Goal: Transaction & Acquisition: Book appointment/travel/reservation

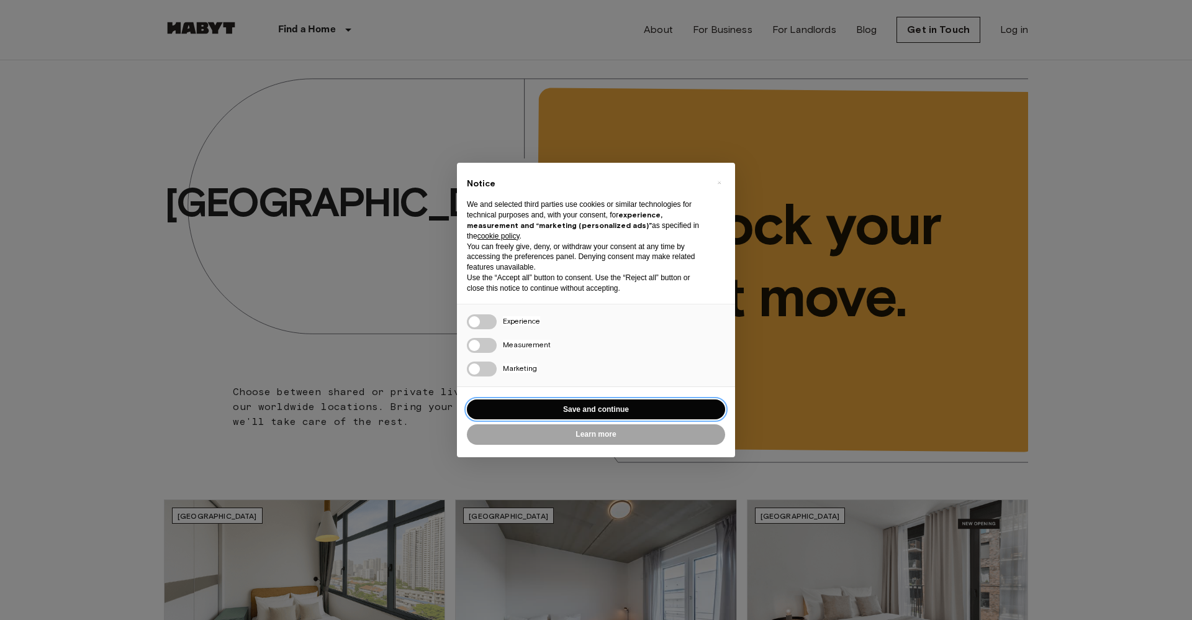
click at [600, 410] on button "Save and continue" at bounding box center [596, 409] width 258 height 20
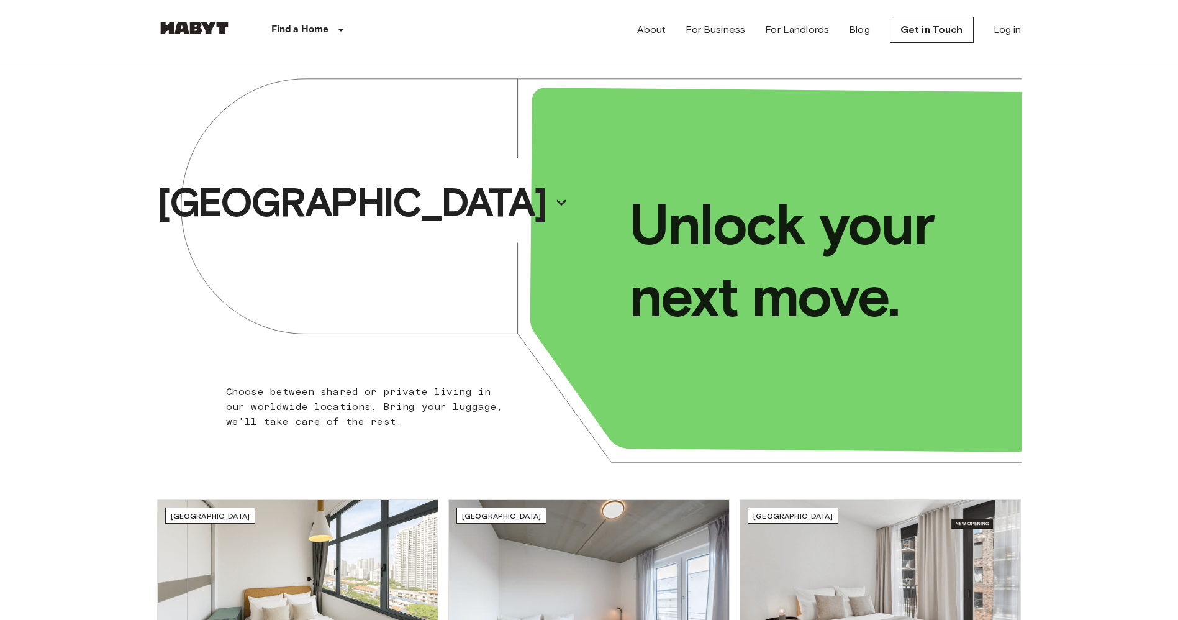
click at [544, 4] on div "Find a Home [GEOGRAPHIC_DATA] [GEOGRAPHIC_DATA] [GEOGRAPHIC_DATA] [GEOGRAPHIC_D…" at bounding box center [589, 30] width 864 height 60
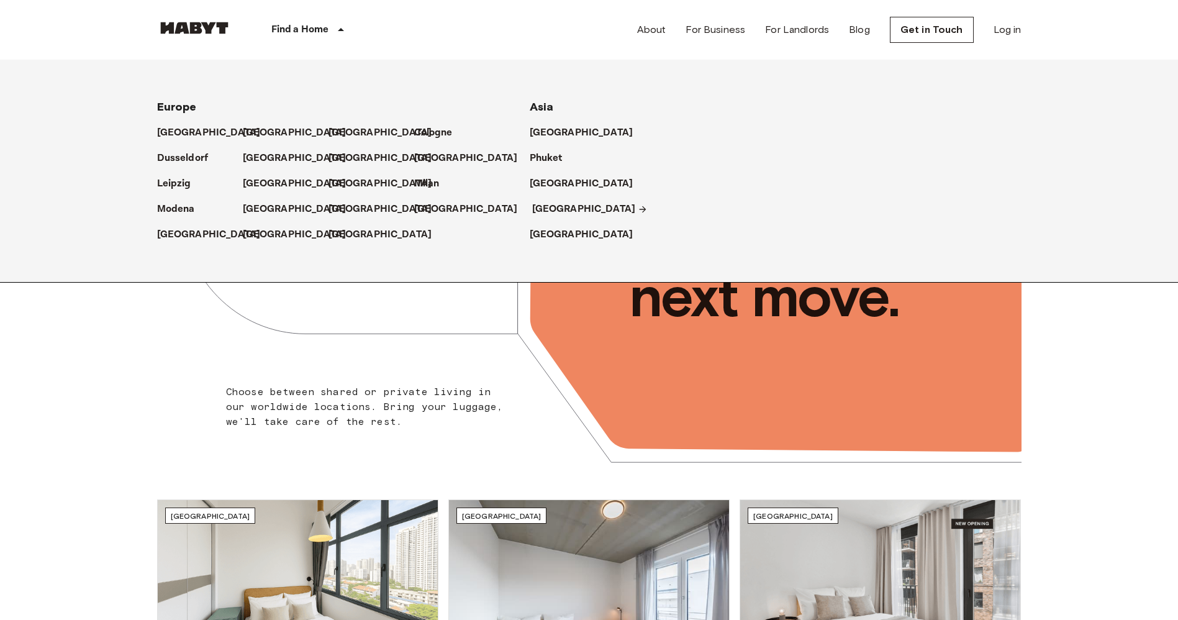
click at [545, 210] on p "[GEOGRAPHIC_DATA]" at bounding box center [584, 209] width 104 height 15
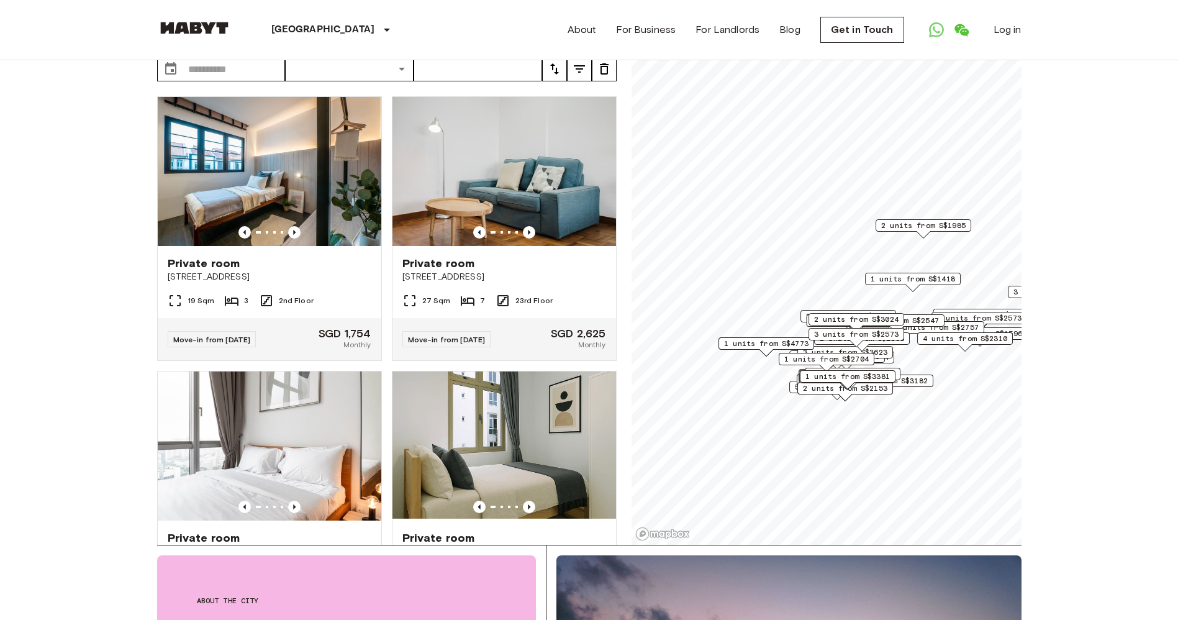
scroll to position [76, 0]
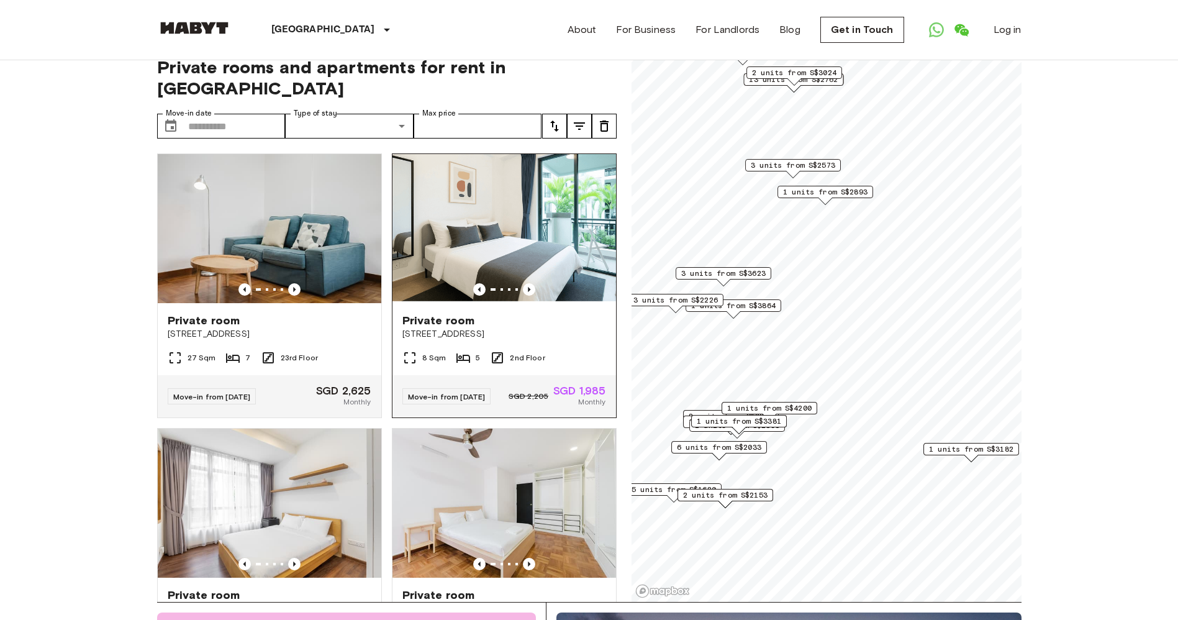
scroll to position [17, 0]
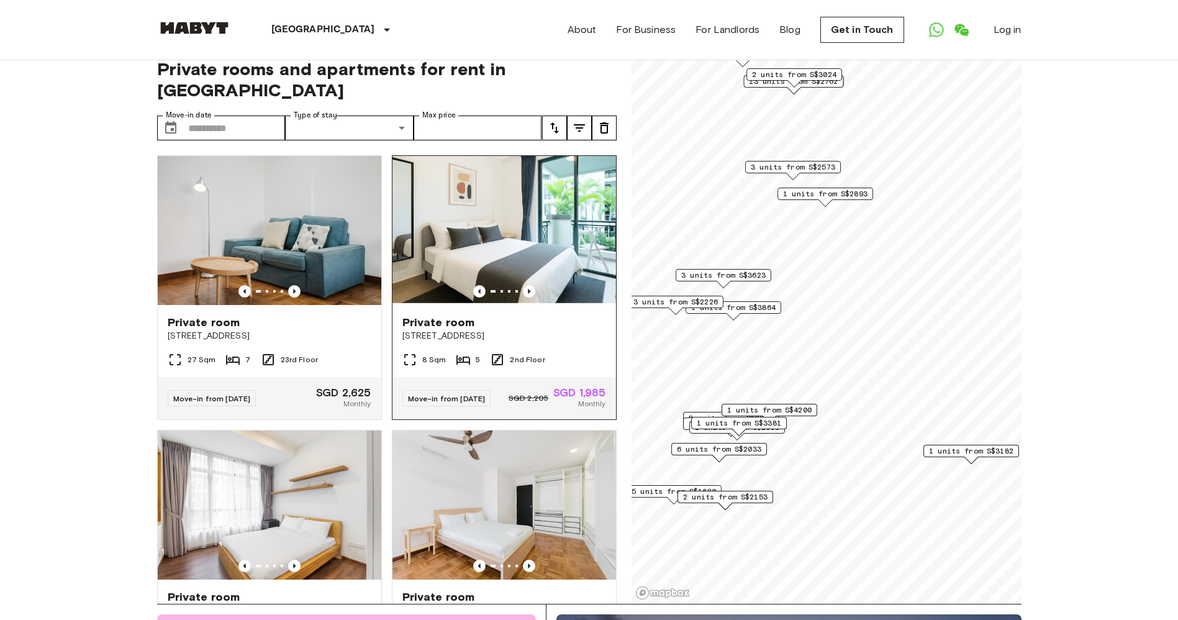
click at [526, 285] on div at bounding box center [503, 291] width 223 height 12
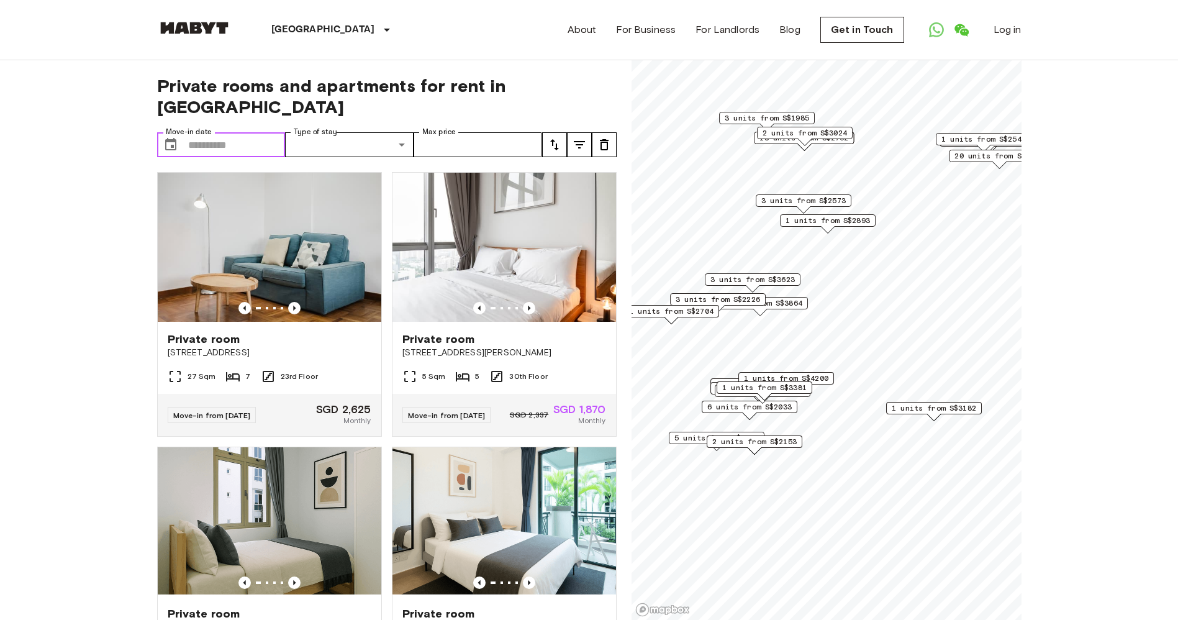
click at [225, 132] on input "Move-in date" at bounding box center [236, 144] width 97 height 25
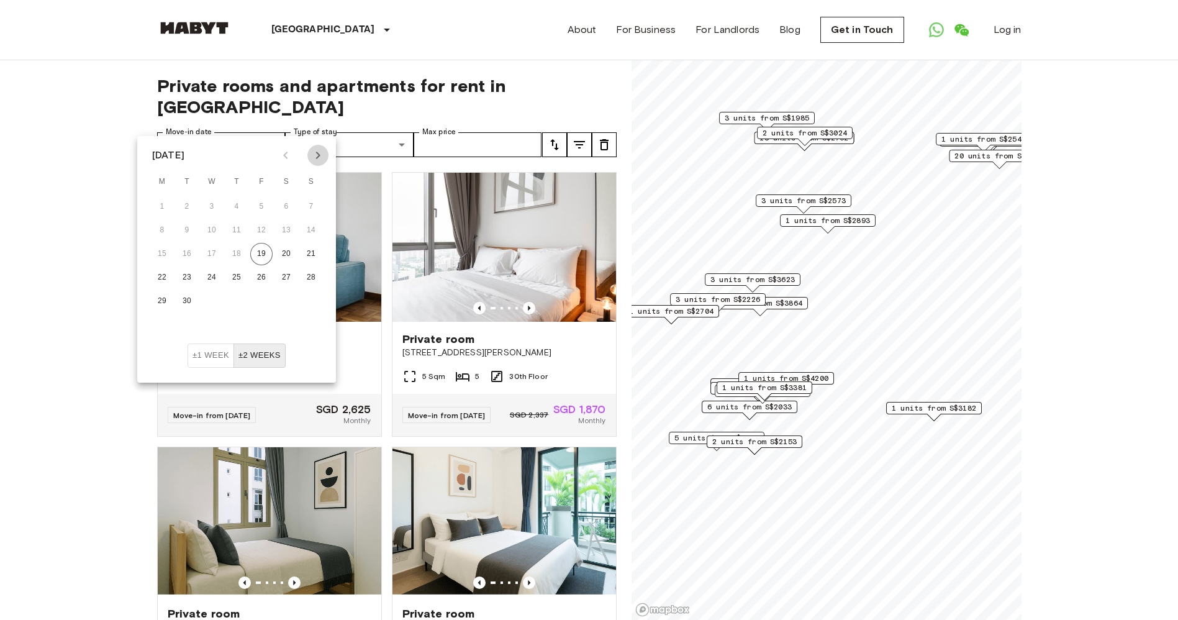
click at [315, 152] on icon "Next month" at bounding box center [317, 155] width 15 height 15
click at [215, 208] on button "1" at bounding box center [212, 207] width 22 height 22
type input "**********"
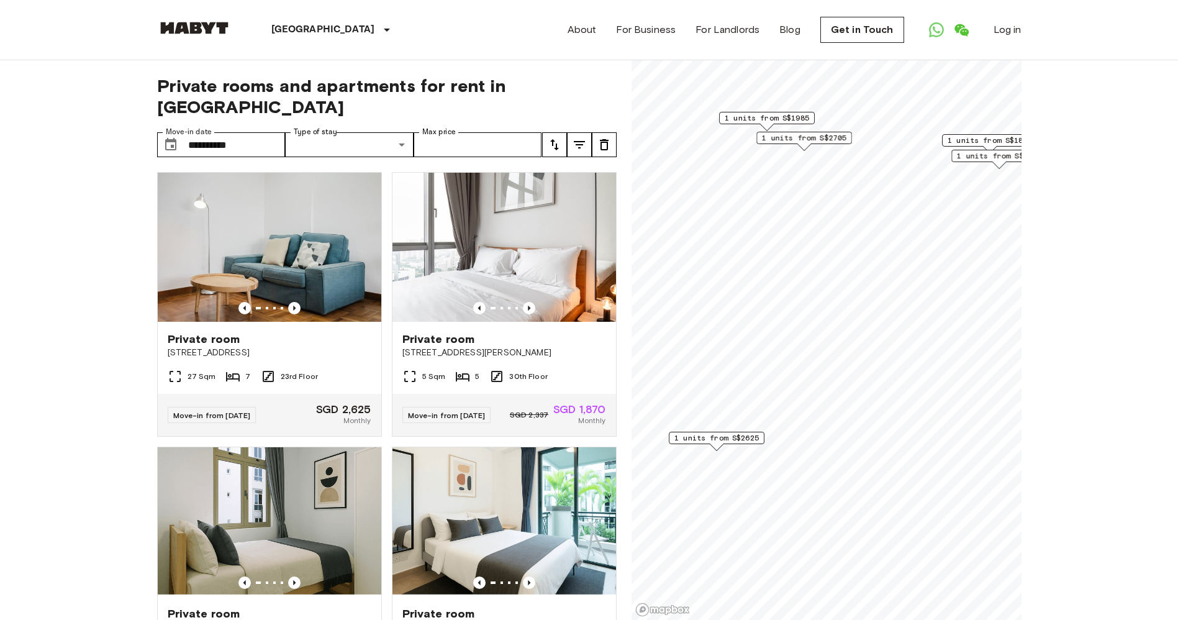
click at [460, 97] on div "**********" at bounding box center [386, 340] width 459 height 560
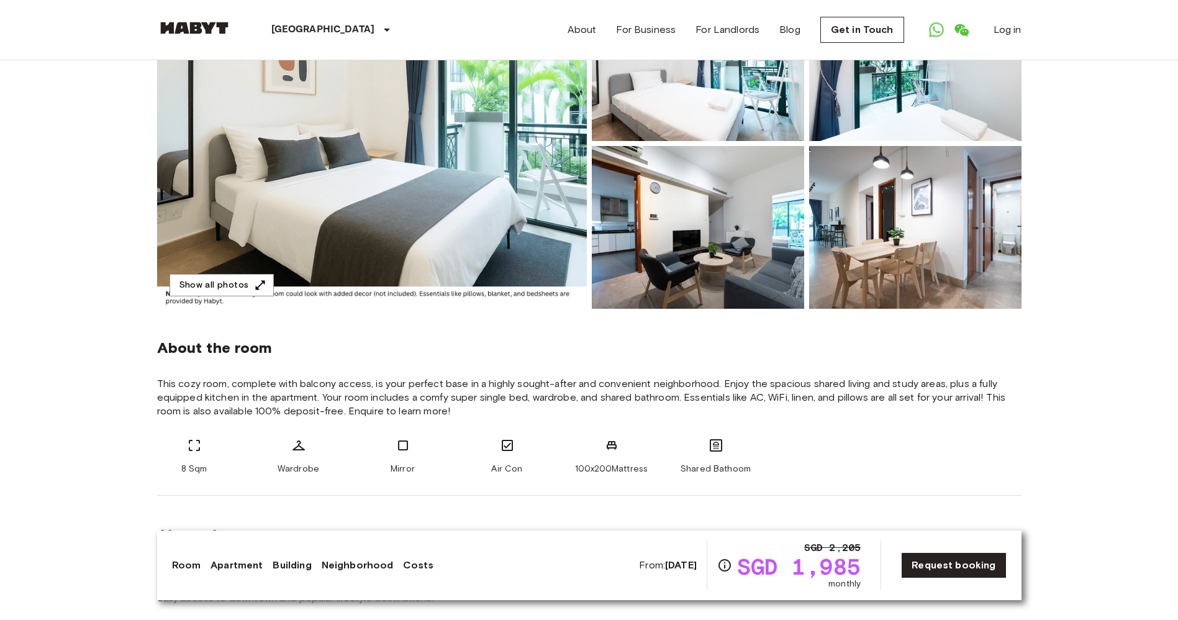
scroll to position [182, 0]
click at [246, 284] on button "Show all photos" at bounding box center [221, 285] width 104 height 23
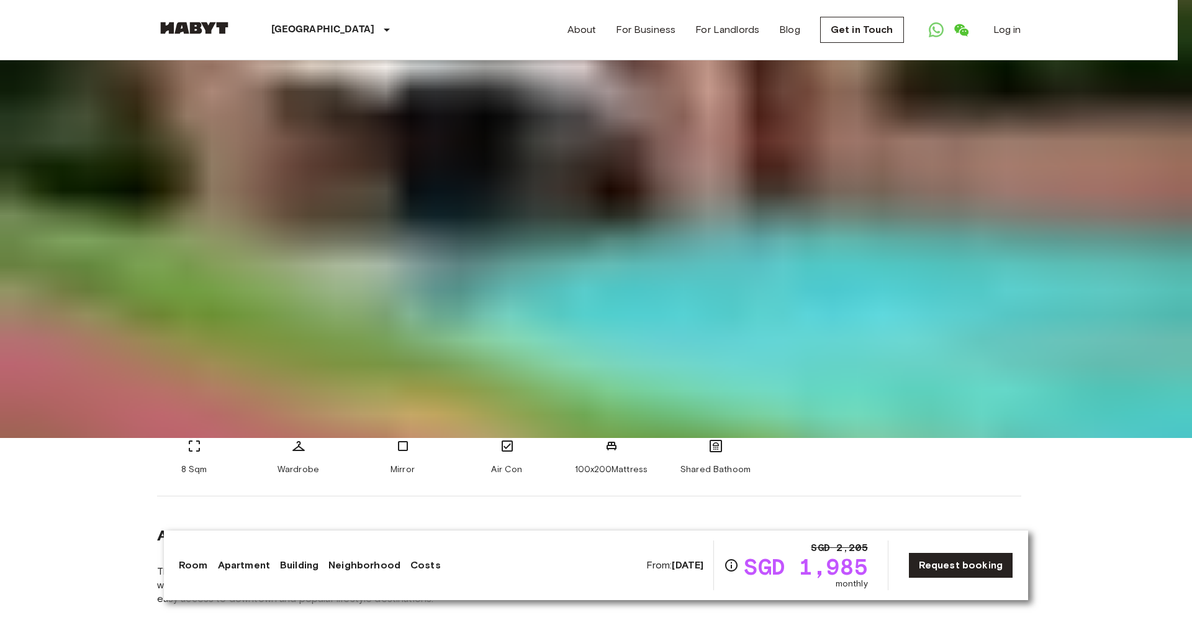
click at [85, 438] on img at bounding box center [596, 128] width 1192 height 620
click at [127, 438] on img at bounding box center [596, 128] width 1192 height 620
click at [153, 438] on img at bounding box center [596, 128] width 1192 height 620
click at [194, 438] on img at bounding box center [596, 128] width 1192 height 620
click at [248, 438] on img at bounding box center [596, 128] width 1192 height 620
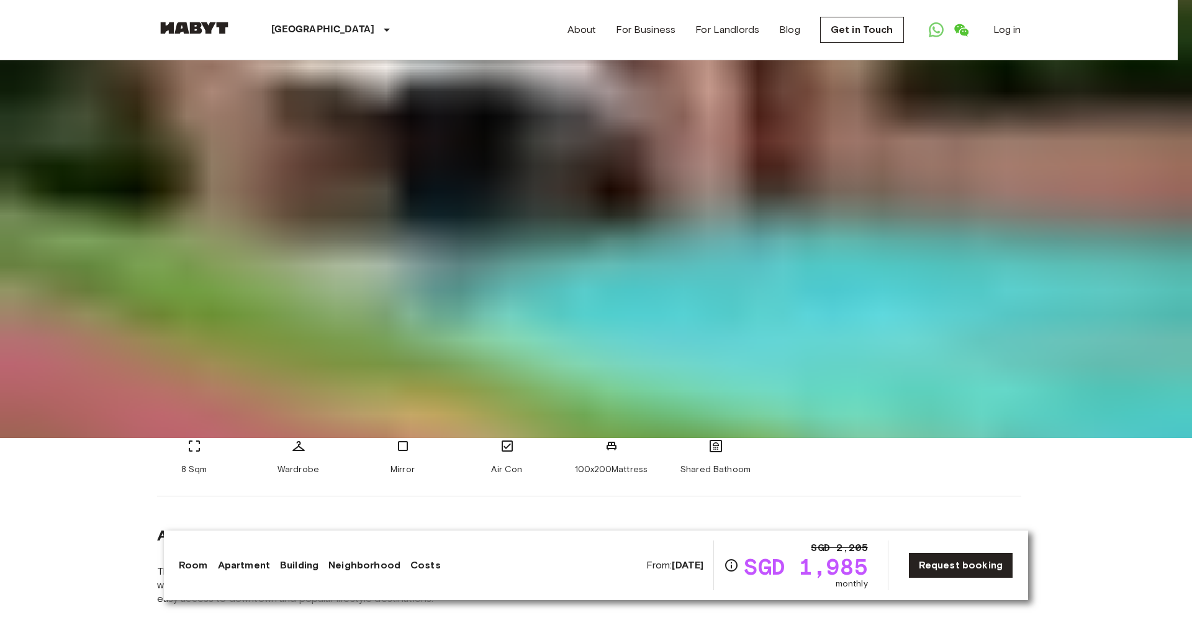
click at [377, 438] on img at bounding box center [596, 128] width 1192 height 620
click at [490, 438] on img at bounding box center [596, 128] width 1192 height 620
click at [860, 438] on img at bounding box center [596, 128] width 1192 height 620
click at [886, 438] on img at bounding box center [596, 128] width 1192 height 620
click at [906, 438] on img at bounding box center [596, 128] width 1192 height 620
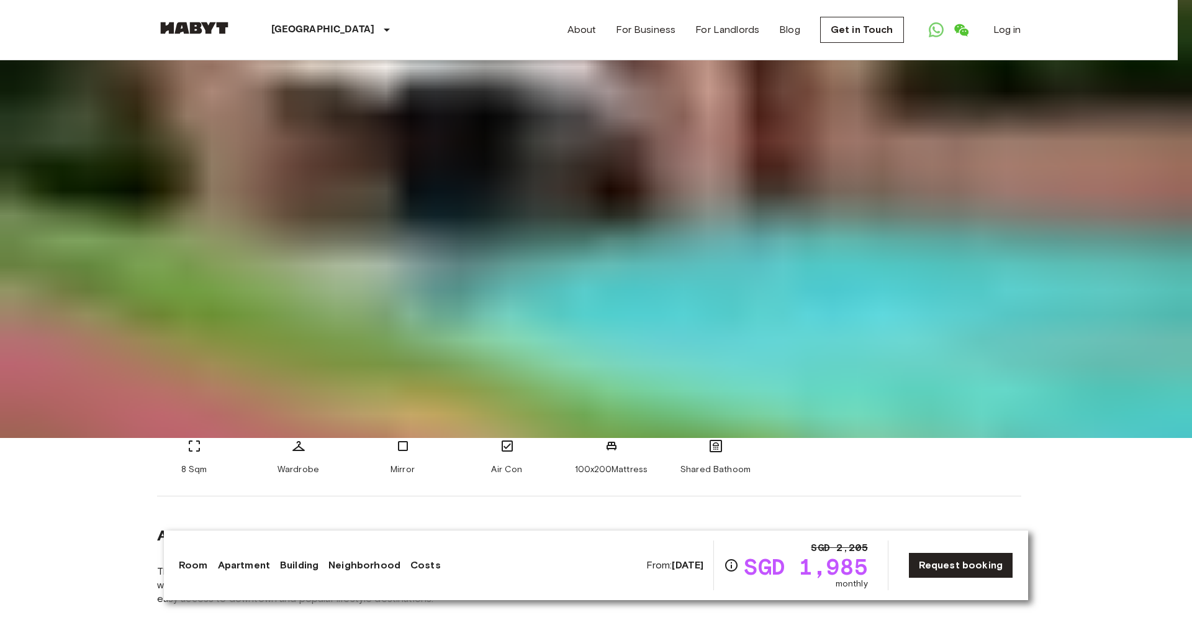
click at [931, 438] on img at bounding box center [596, 128] width 1192 height 620
click at [950, 438] on img at bounding box center [596, 128] width 1192 height 620
click at [995, 438] on img at bounding box center [596, 128] width 1192 height 620
click at [1042, 438] on img at bounding box center [596, 128] width 1192 height 620
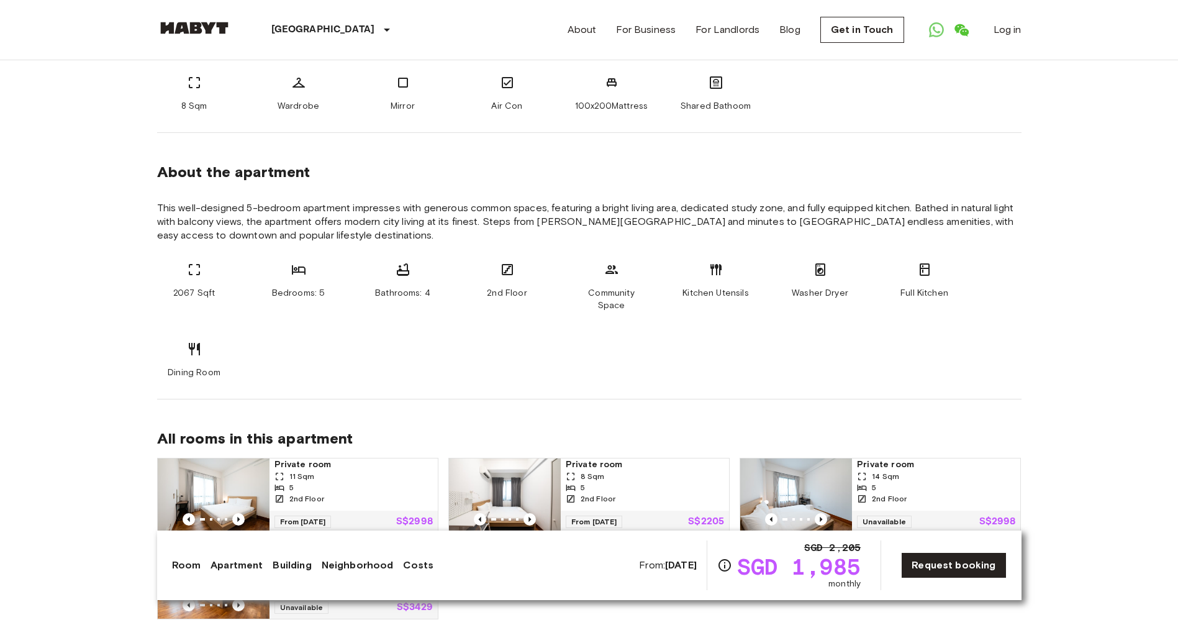
scroll to position [546, 0]
